Goal: Find specific page/section: Find specific page/section

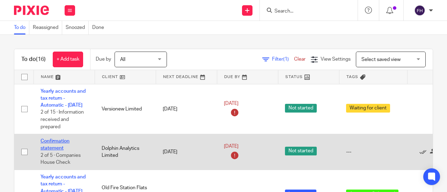
click at [54, 146] on link "Confirmation statement" at bounding box center [55, 145] width 29 height 12
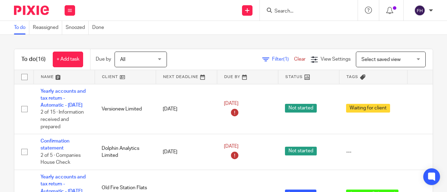
click at [205, 28] on div "To do Reassigned Snoozed Done" at bounding box center [223, 28] width 447 height 14
click at [204, 21] on div "Send new email Create task Add client Get Support Contact via email Check our d…" at bounding box center [264, 10] width 365 height 21
click at [207, 17] on div "Send new email Create task Add client Get Support Contact via email Check our d…" at bounding box center [264, 10] width 365 height 21
click at [202, 11] on div "Send new email Create task Add client Get Support Contact via email Check our d…" at bounding box center [264, 10] width 365 height 21
click at [203, 9] on div "Send new email Create task Add client Get Support Contact via email Check our d…" at bounding box center [264, 10] width 365 height 21
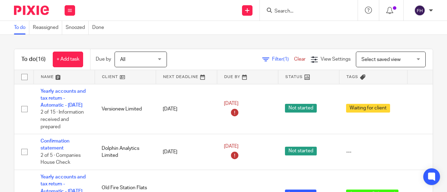
click at [211, 25] on div "To do Reassigned Snoozed Done" at bounding box center [223, 28] width 447 height 14
click at [199, 19] on div "Send new email Create task Add client Get Support Contact via email Check our d…" at bounding box center [264, 10] width 365 height 21
click at [201, 12] on div "Send new email Create task Add client Get Support Contact via email Check our d…" at bounding box center [264, 10] width 365 height 21
click at [188, 28] on div "To do Reassigned Snoozed Done" at bounding box center [223, 28] width 447 height 14
click at [182, 19] on div "Send new email Create task Add client Get Support Contact via email Check our d…" at bounding box center [264, 10] width 365 height 21
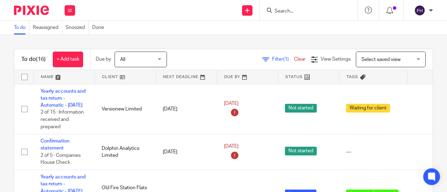
click at [180, 29] on div "To do Reassigned Snoozed Done" at bounding box center [223, 28] width 447 height 14
click at [180, 27] on div "To do Reassigned Snoozed Done" at bounding box center [223, 28] width 447 height 14
click at [152, 9] on div "Send new email Create task Add client Get Support Contact via email Check our d…" at bounding box center [264, 10] width 365 height 21
click at [152, 1] on div "Send new email Create task Add client Get Support Contact via email Check our d…" at bounding box center [264, 10] width 365 height 21
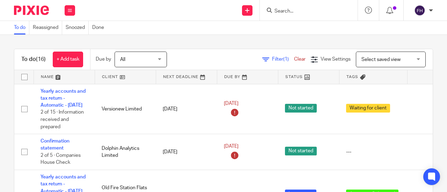
click at [150, 2] on div "Send new email Create task Add client Get Support Contact via email Check our d…" at bounding box center [264, 10] width 365 height 21
click at [150, 5] on div "Send new email Create task Add client Get Support Contact via email Check our d…" at bounding box center [264, 10] width 365 height 21
click at [151, 3] on div "Send new email Create task Add client Get Support Contact via email Check our d…" at bounding box center [264, 10] width 365 height 21
click at [205, 8] on div "Send new email Create task Add client Get Support Contact via email Check our d…" at bounding box center [264, 10] width 365 height 21
click at [196, 12] on div "Send new email Create task Add client Get Support Contact via email Check our d…" at bounding box center [264, 10] width 365 height 21
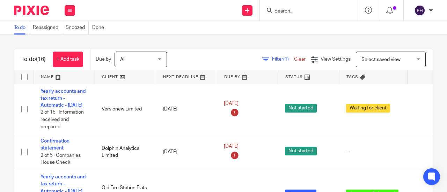
click at [195, 17] on div "Send new email Create task Add client Get Support Contact via email Check our d…" at bounding box center [264, 10] width 365 height 21
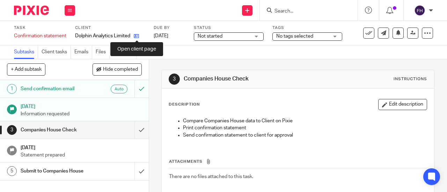
click at [138, 35] on icon at bounding box center [136, 36] width 5 height 5
